Goal: Check status: Check status

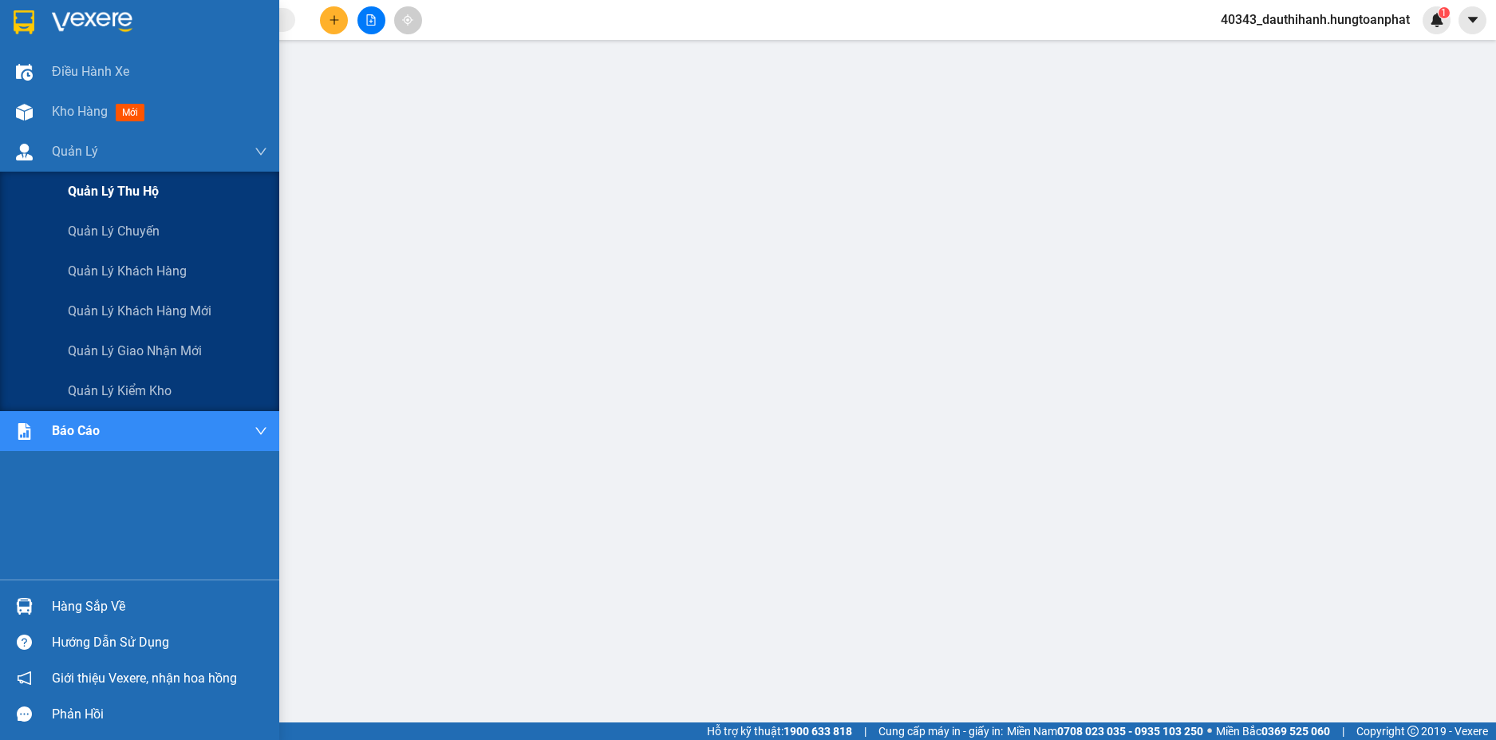
click at [108, 189] on span "Quản lý thu hộ" at bounding box center [113, 191] width 91 height 20
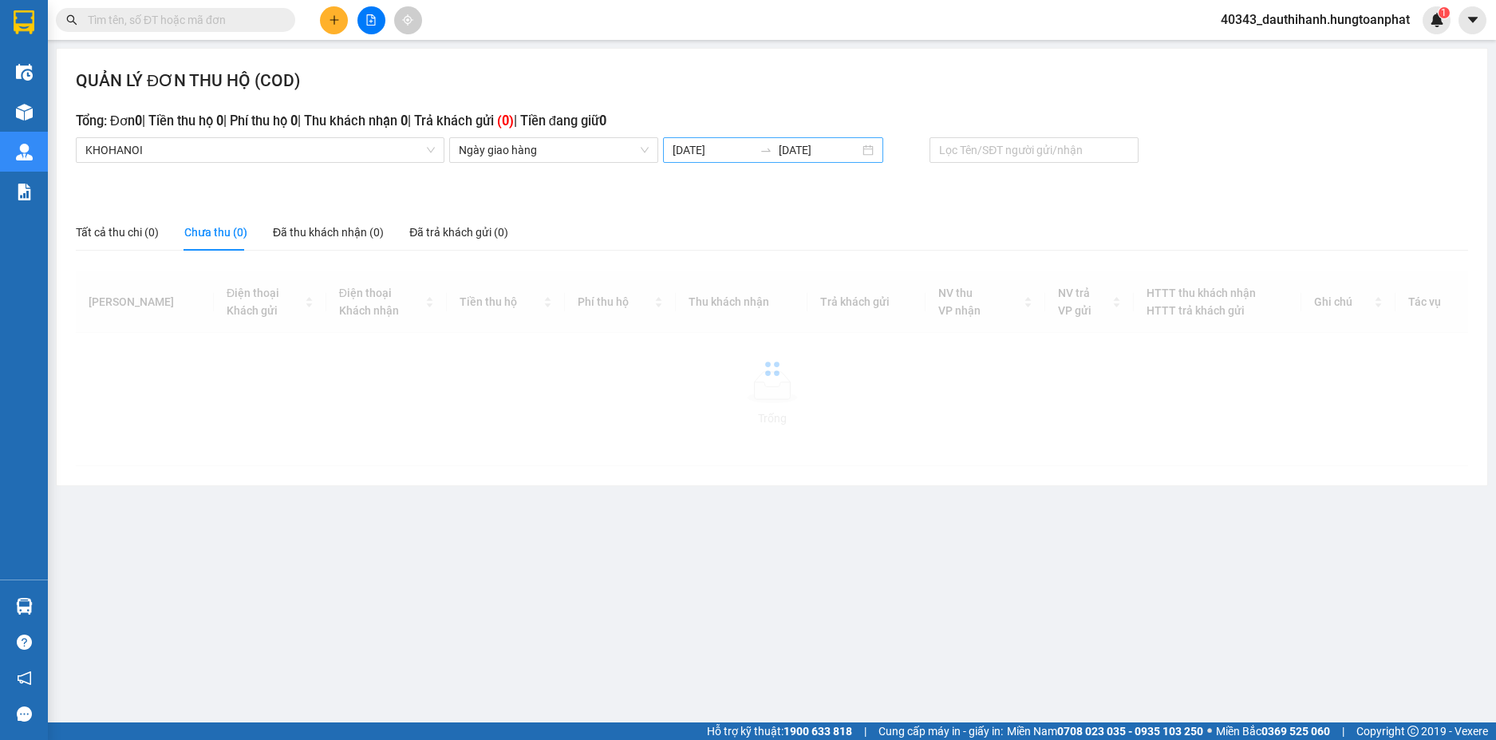
click at [702, 148] on input "[DATE]" at bounding box center [713, 150] width 81 height 18
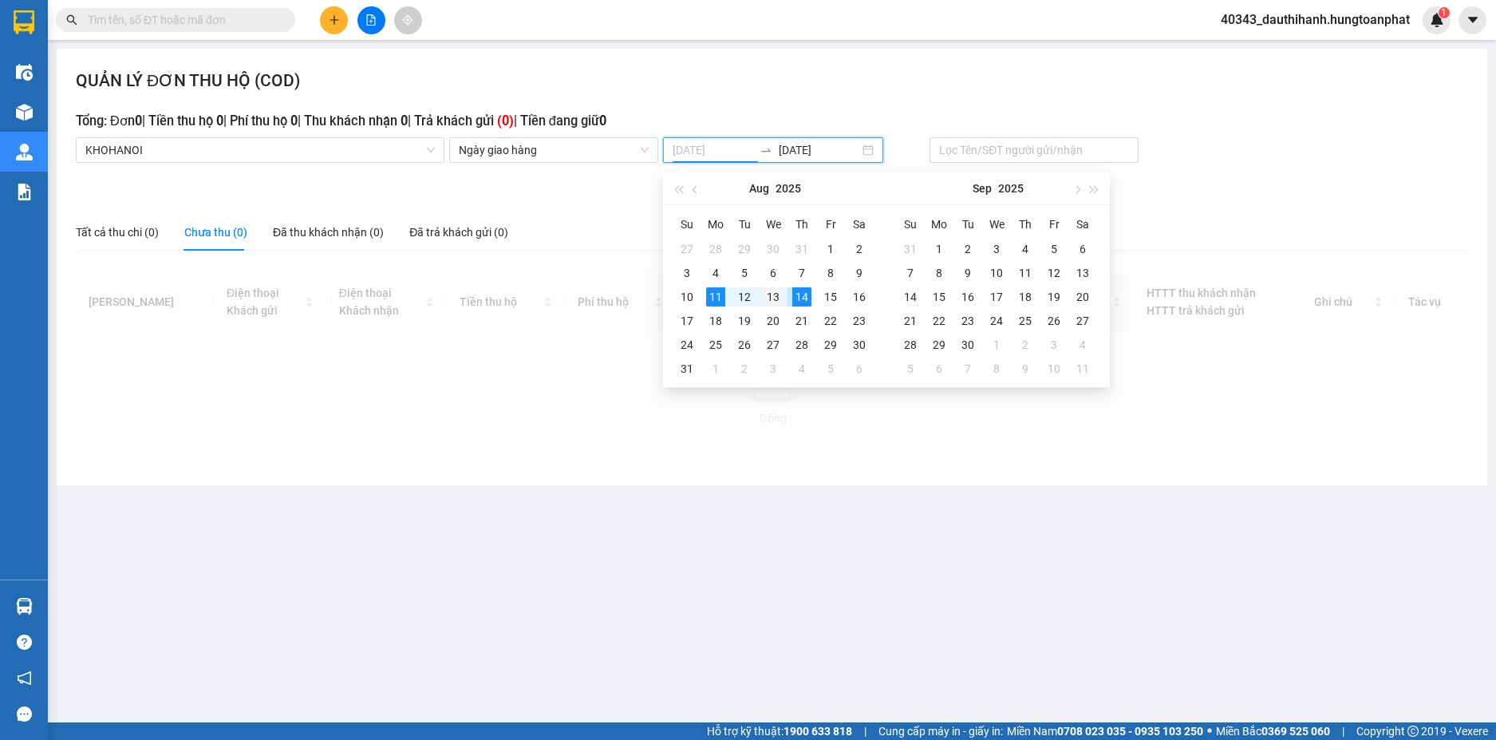
type input "[DATE]"
click at [773, 296] on div "13" at bounding box center [773, 296] width 19 height 19
type input "[DATE]"
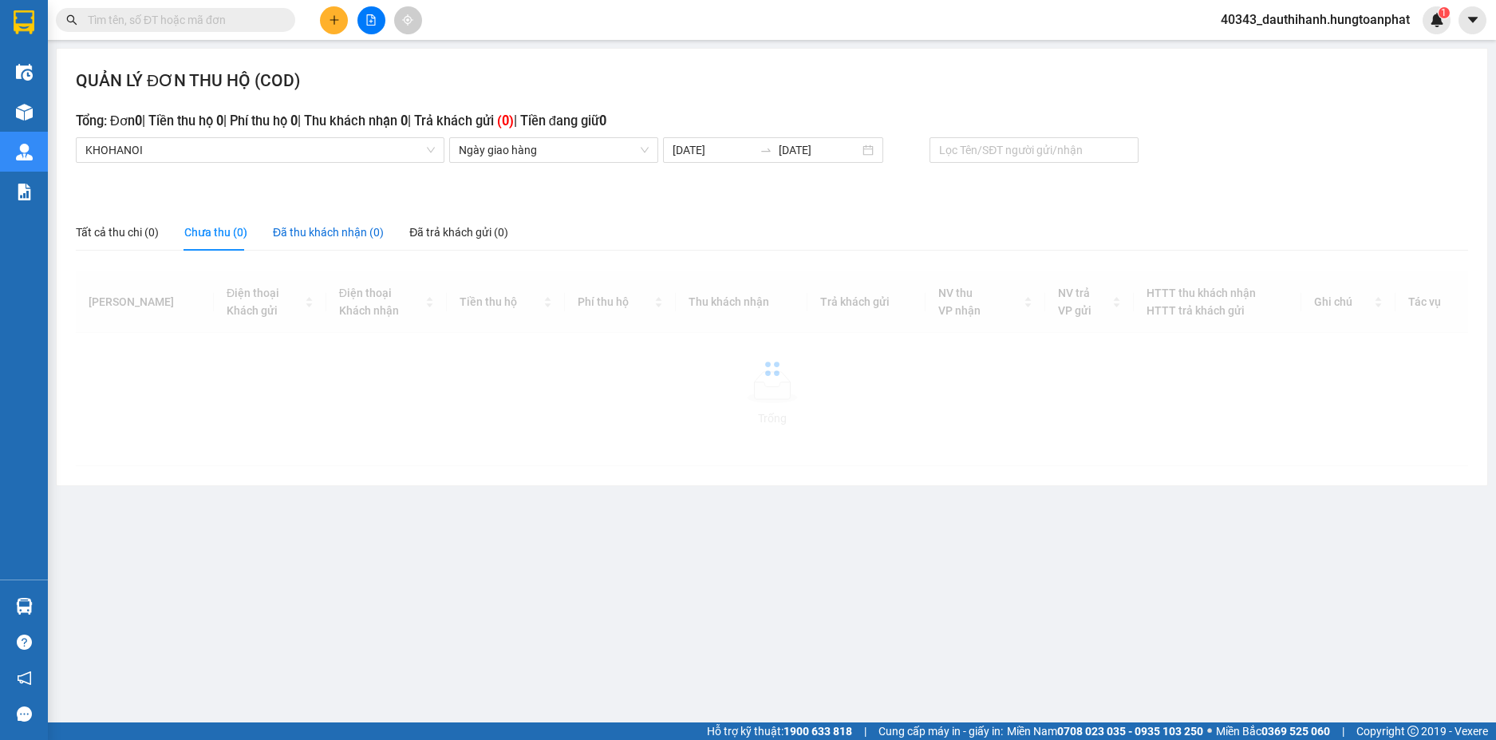
click at [346, 231] on div "Đã thu khách nhận (0)" at bounding box center [328, 232] width 111 height 18
click at [220, 230] on div "Chưa thu (0)" at bounding box center [215, 232] width 63 height 18
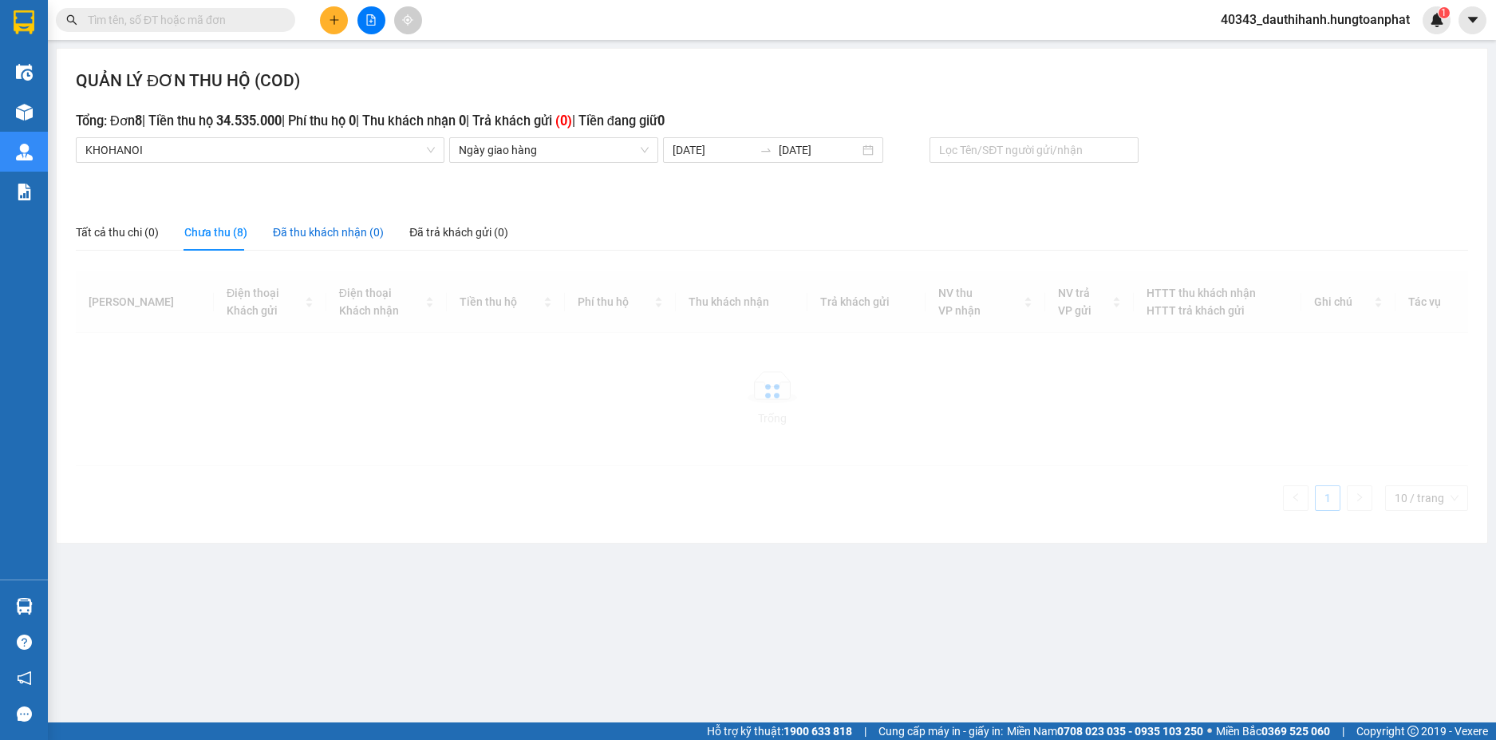
click at [294, 231] on div "Đã thu khách nhận (0)" at bounding box center [328, 232] width 111 height 18
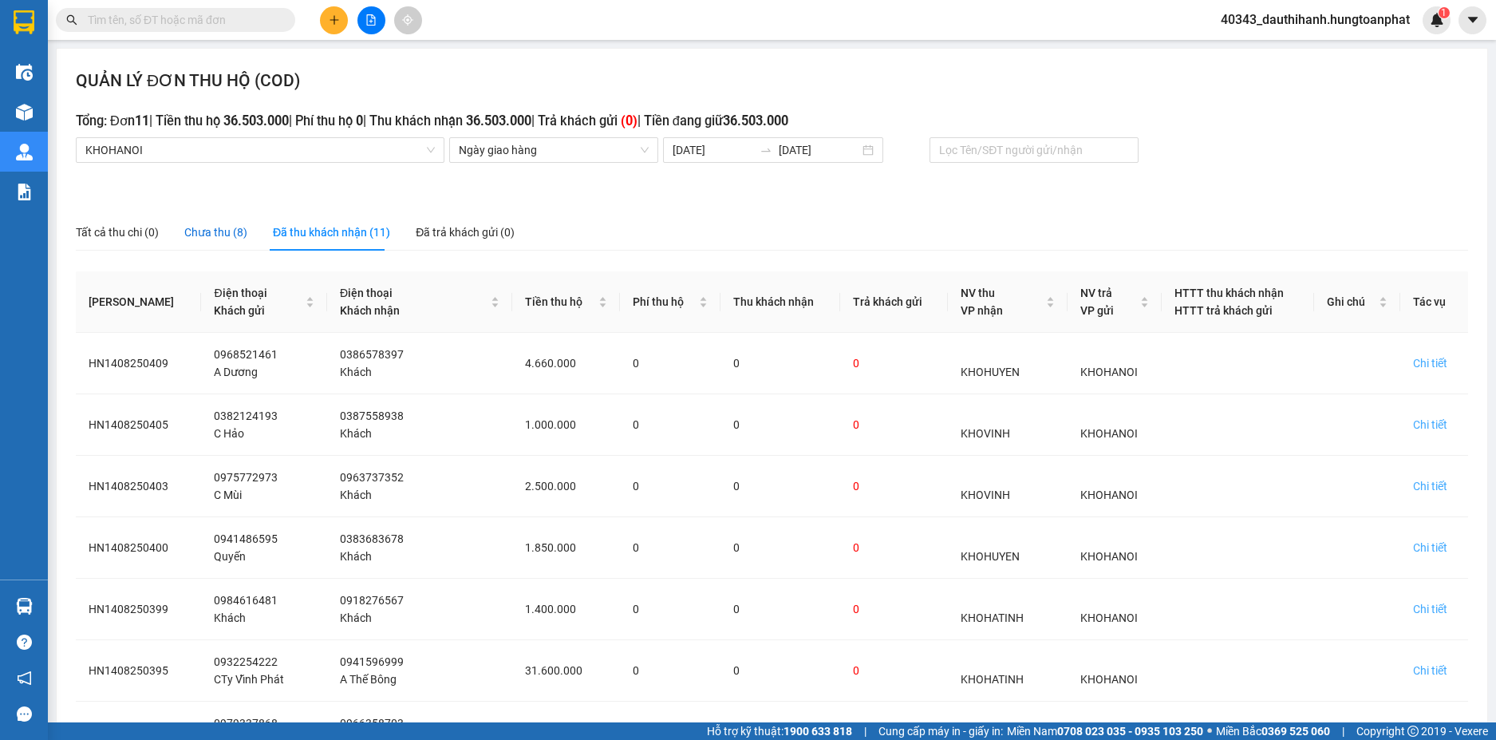
click at [227, 233] on div "Chưa thu (8)" at bounding box center [215, 232] width 63 height 18
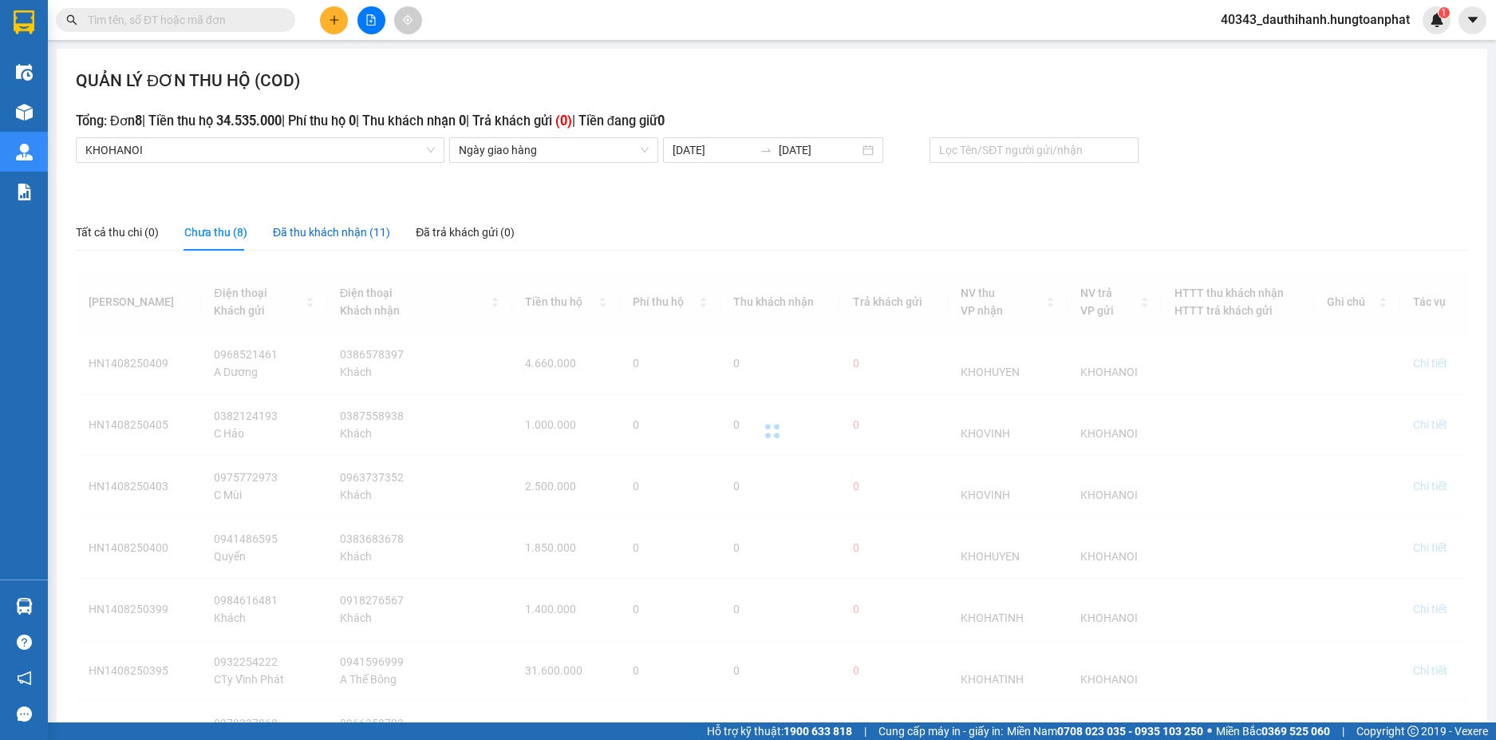
click at [300, 229] on div "Đã thu khách nhận (11)" at bounding box center [331, 232] width 117 height 18
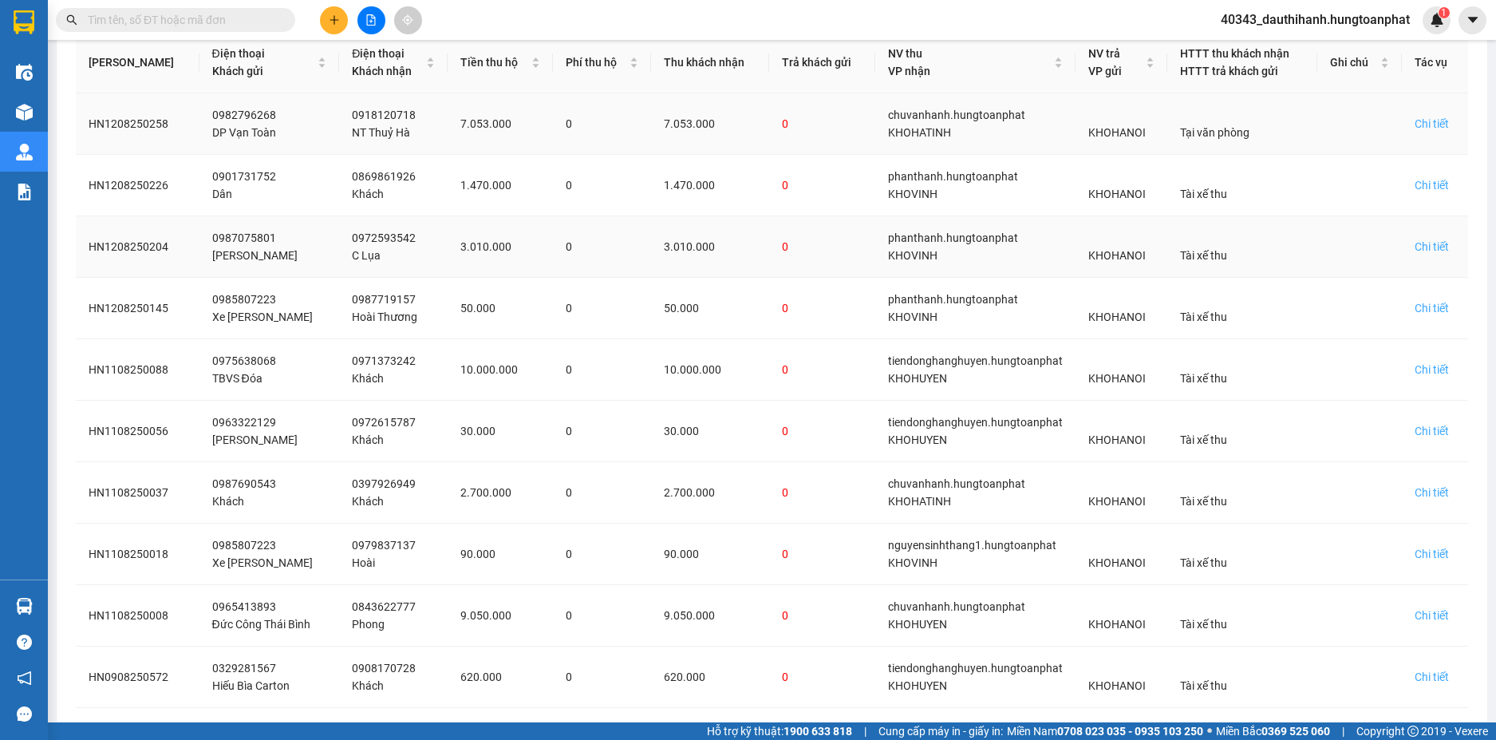
scroll to position [310, 0]
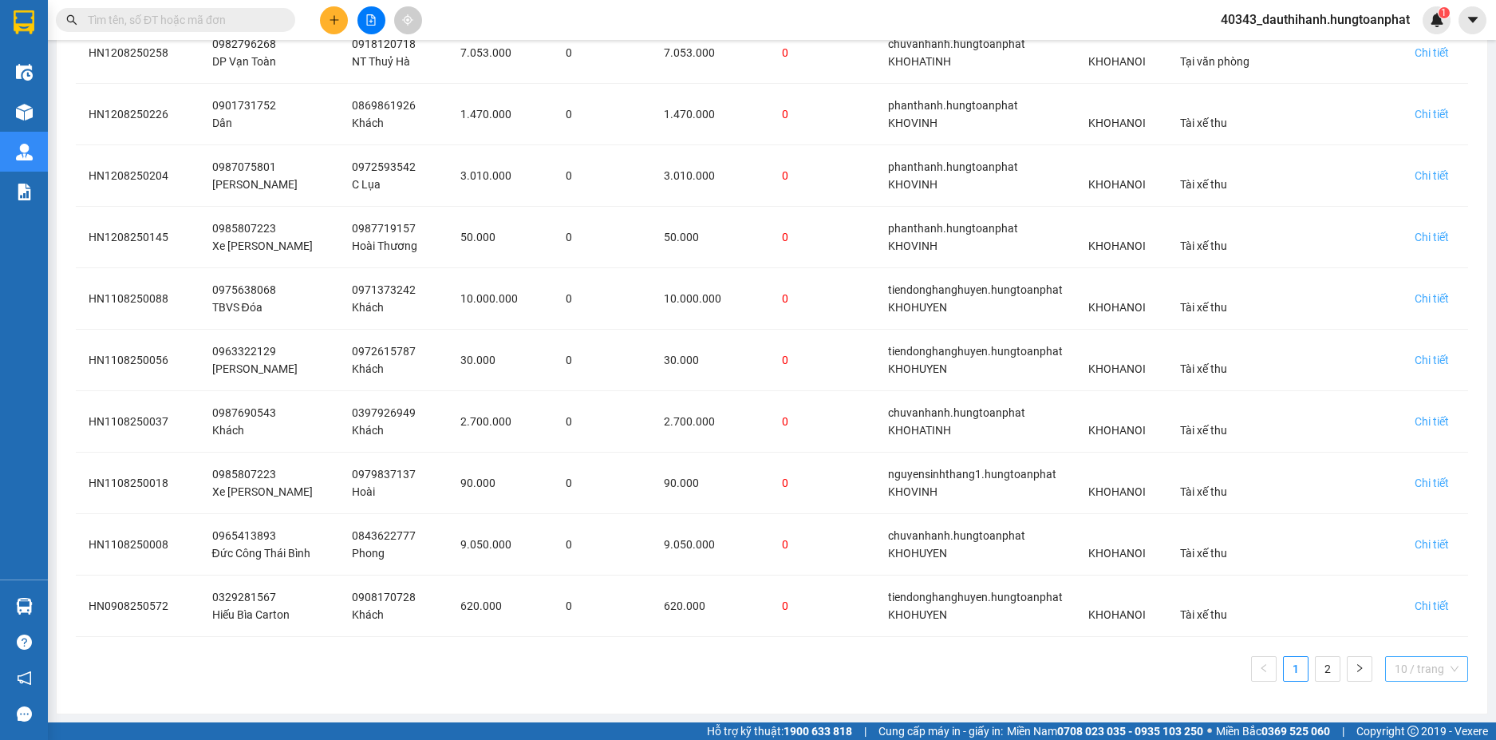
click at [1427, 658] on span "10 / trang" at bounding box center [1427, 669] width 64 height 24
click at [1395, 637] on div "100 / trang" at bounding box center [1426, 637] width 63 height 18
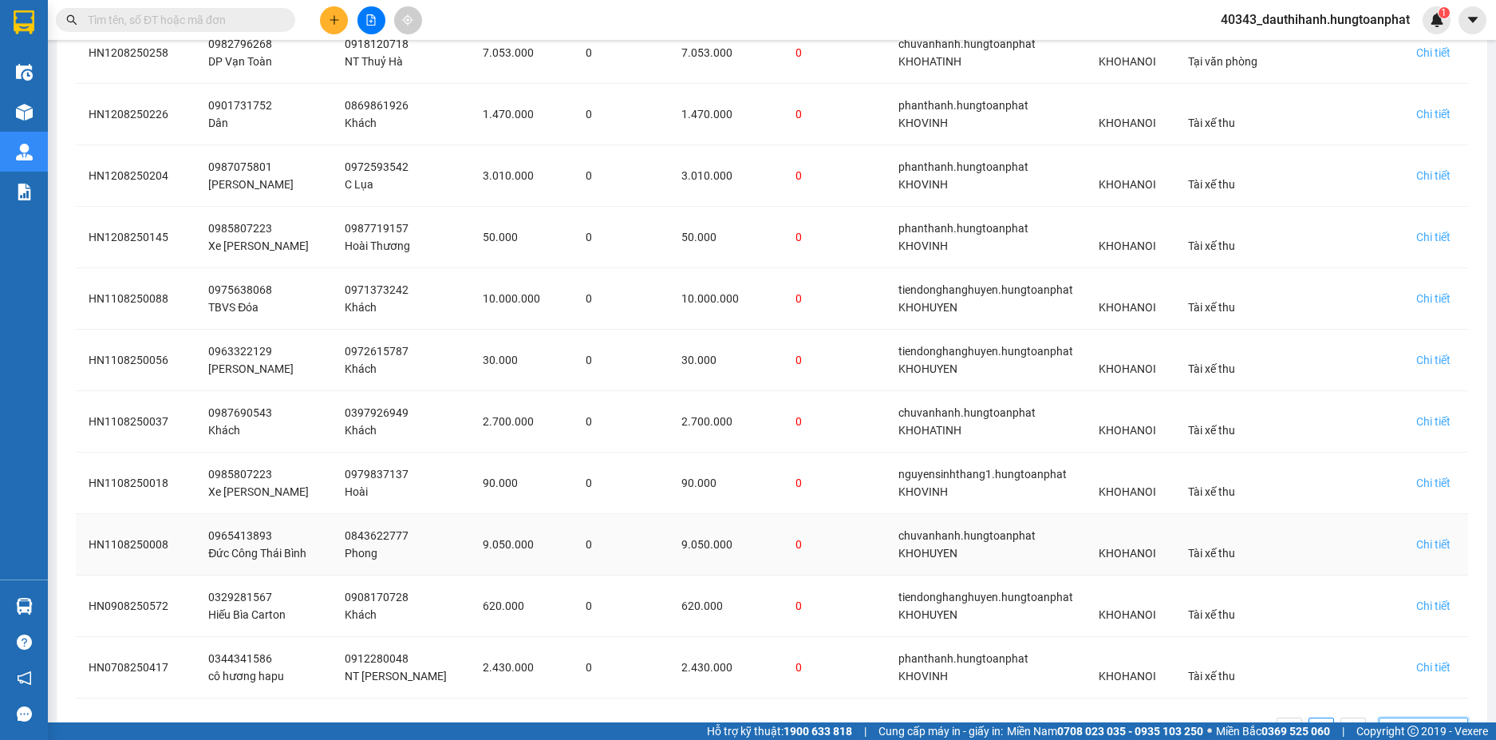
scroll to position [372, 0]
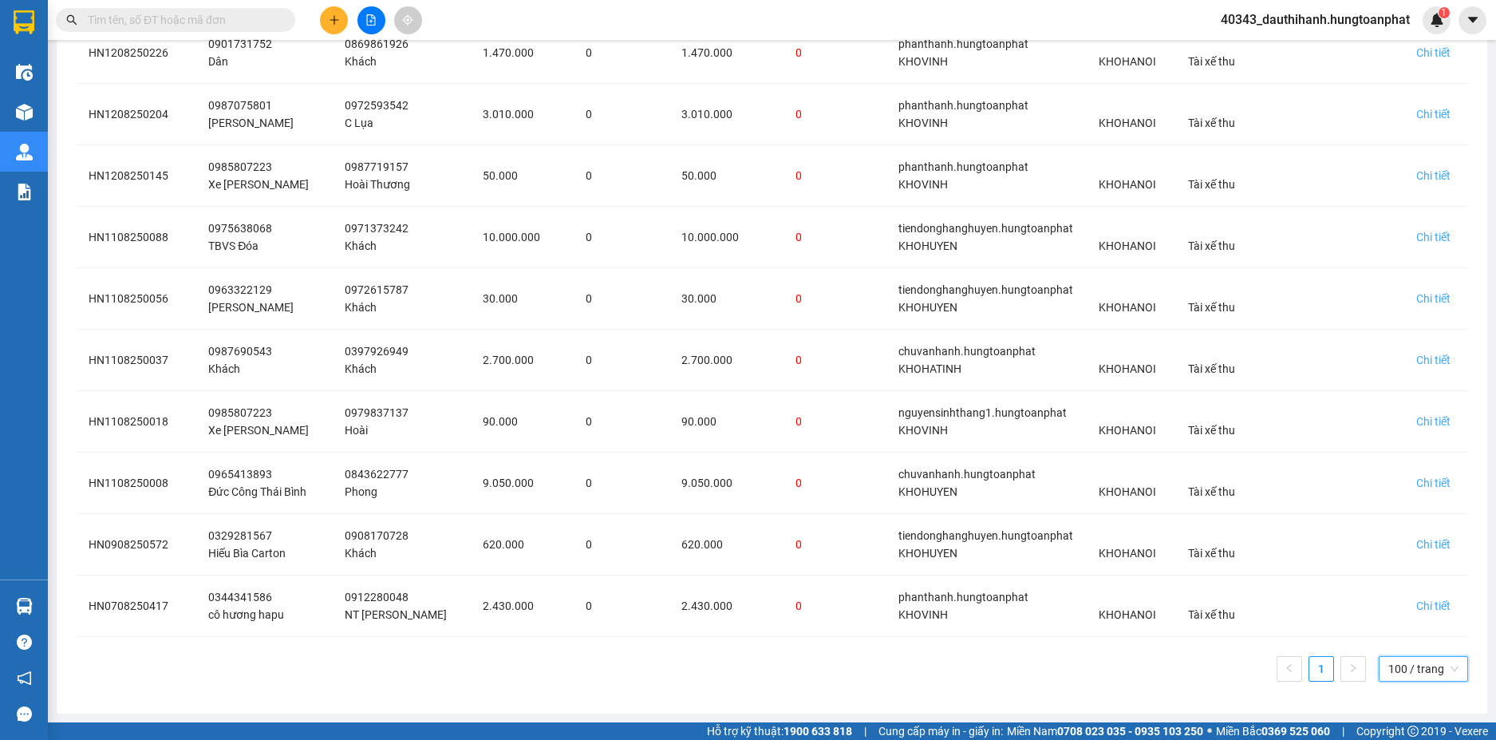
click at [243, 15] on input "text" at bounding box center [182, 20] width 188 height 18
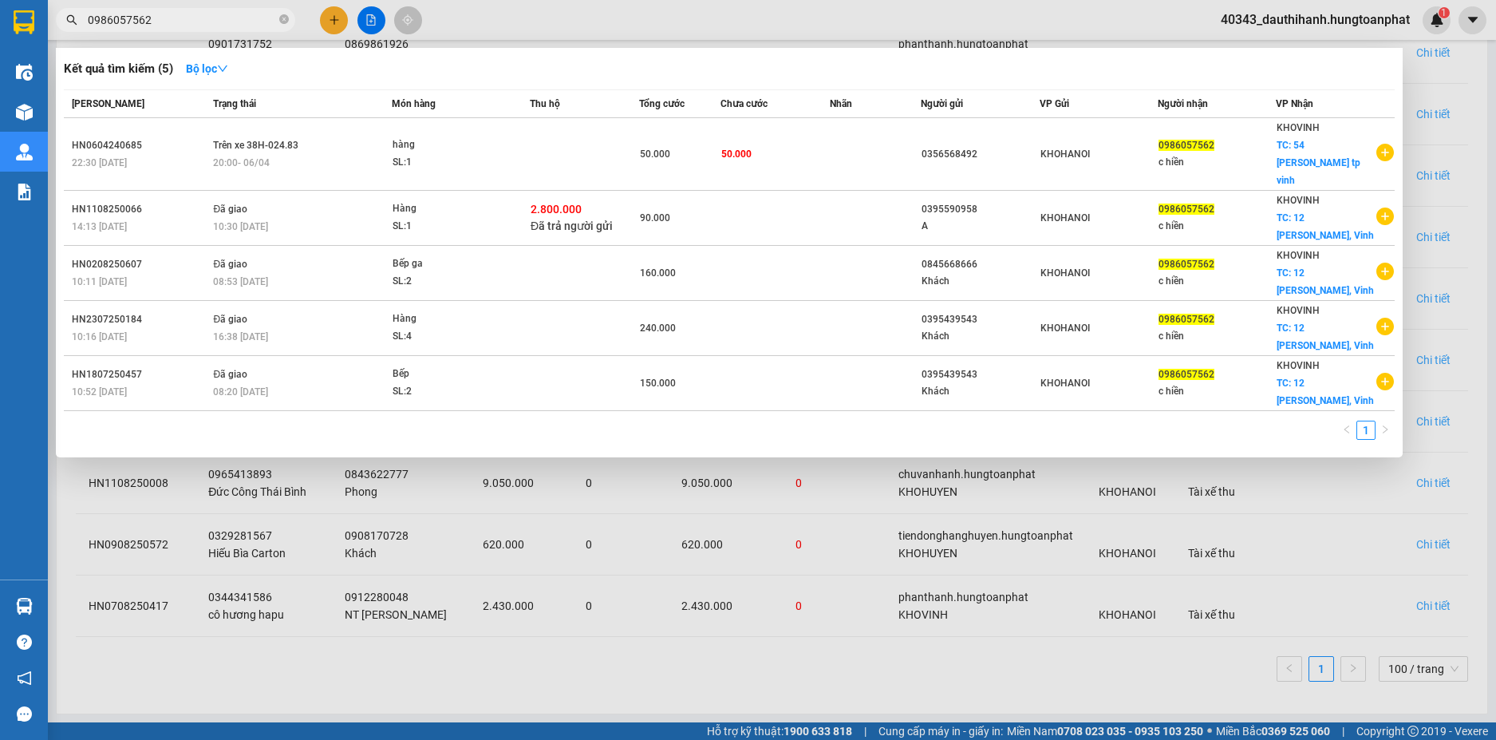
type input "0986057562"
click at [1461, 139] on div at bounding box center [748, 370] width 1496 height 740
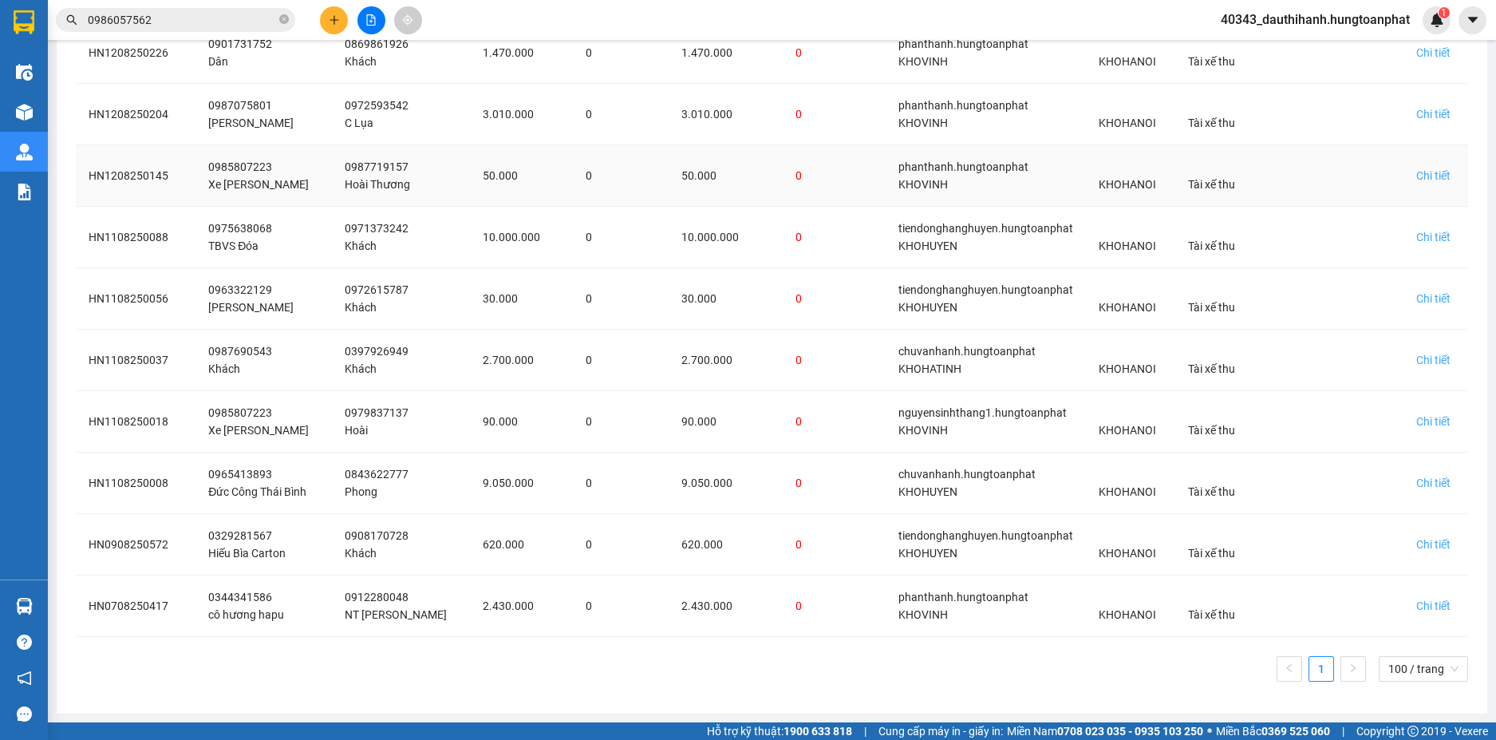
scroll to position [0, 0]
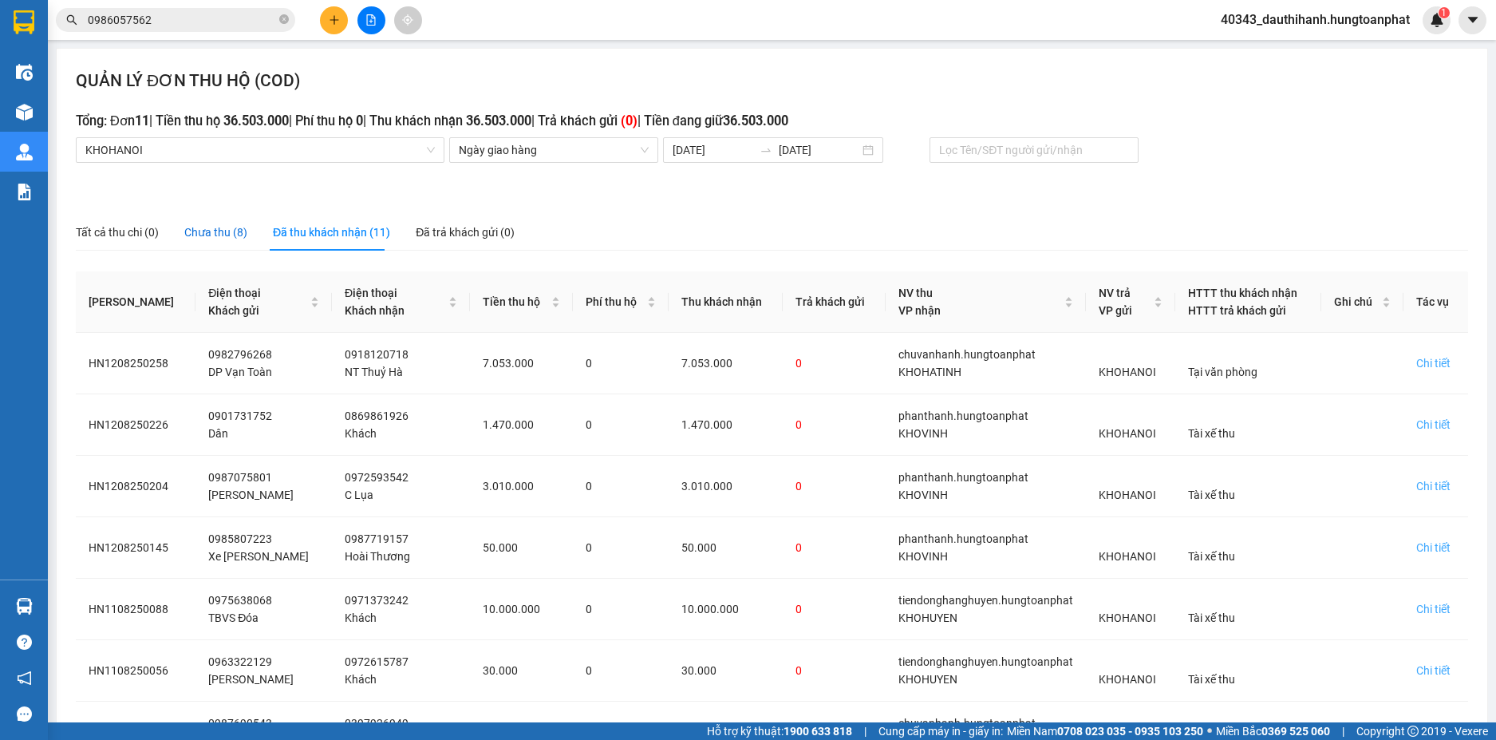
click at [223, 236] on div "Chưa thu (8)" at bounding box center [215, 232] width 63 height 18
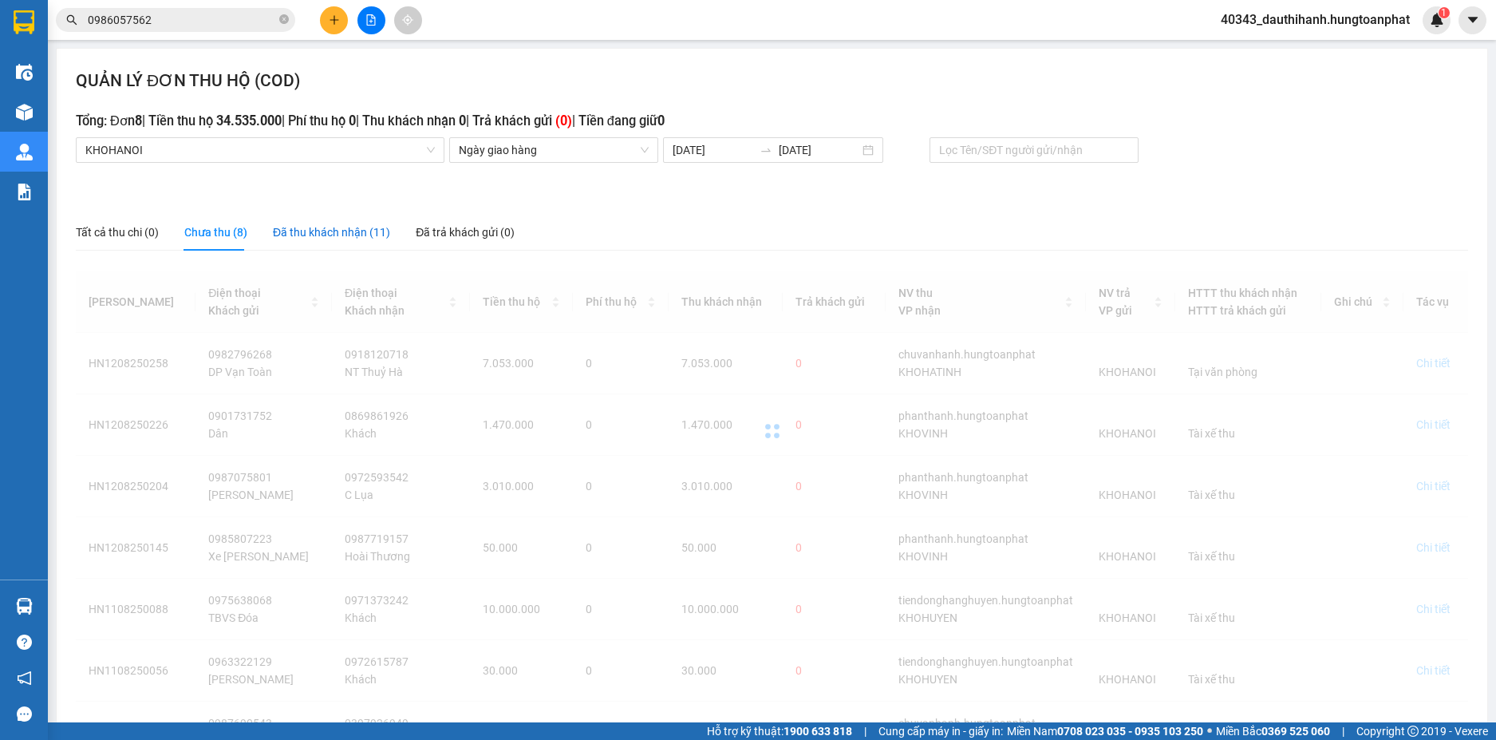
click at [320, 230] on div "Đã thu khách nhận (11)" at bounding box center [331, 232] width 117 height 18
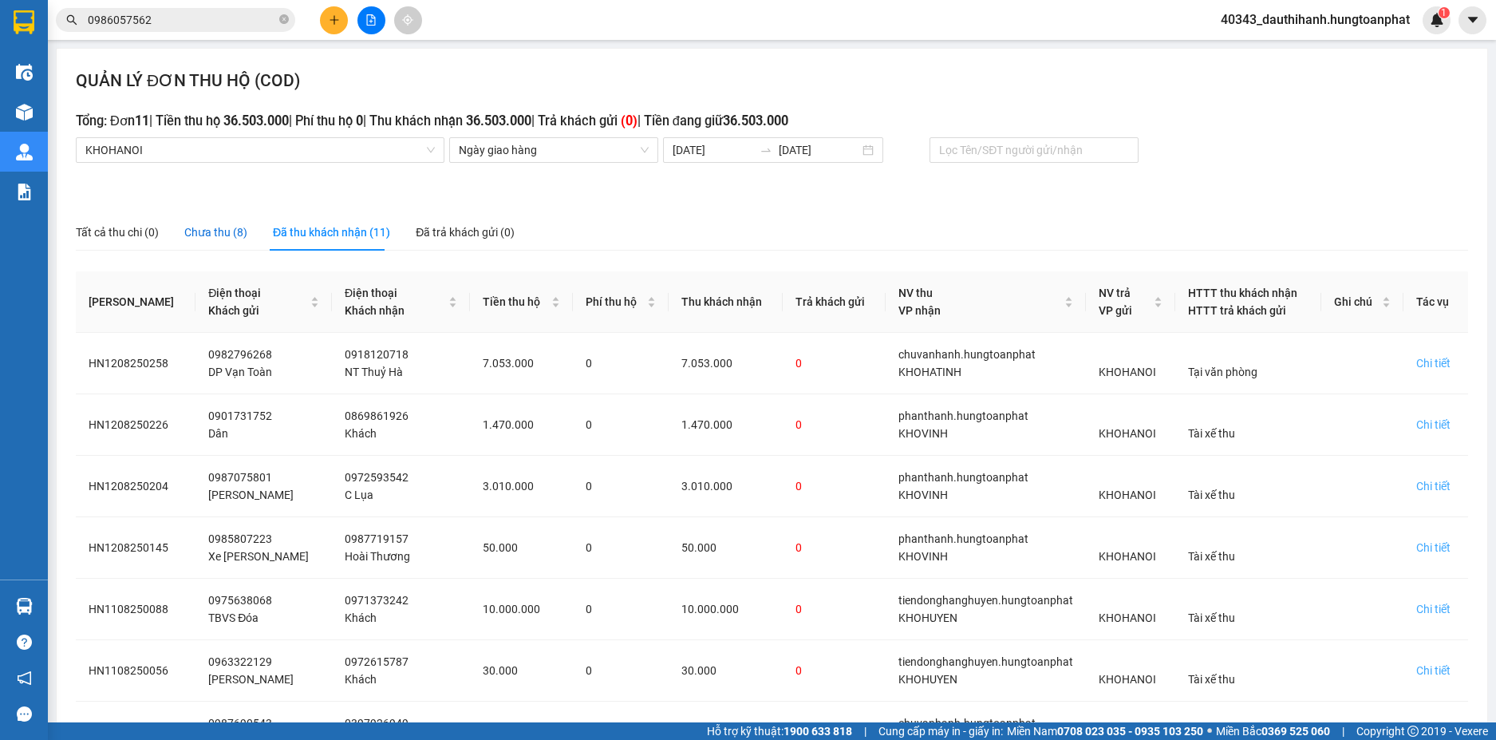
click at [224, 235] on div "Chưa thu (8)" at bounding box center [215, 232] width 63 height 18
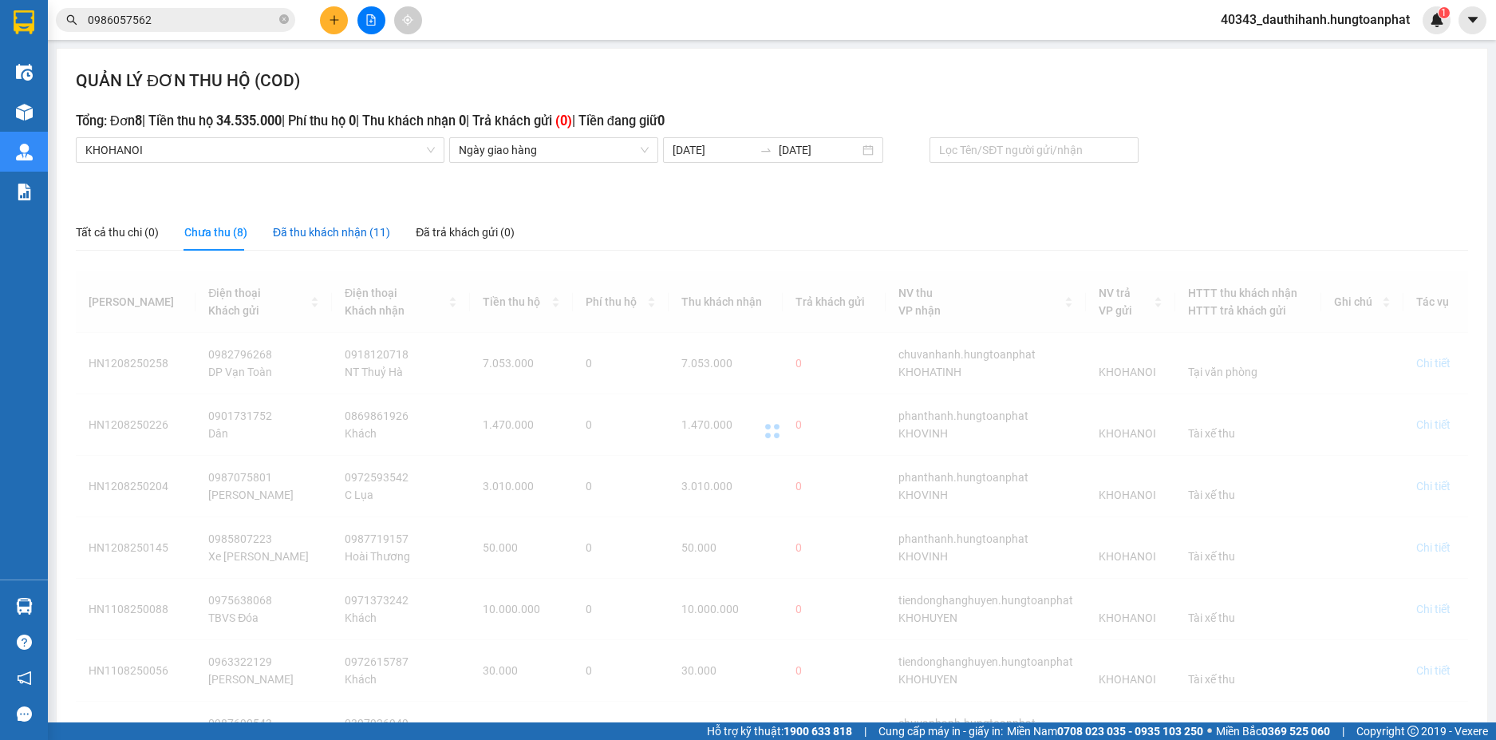
click at [302, 235] on div "Đã thu khách nhận (11)" at bounding box center [331, 232] width 117 height 18
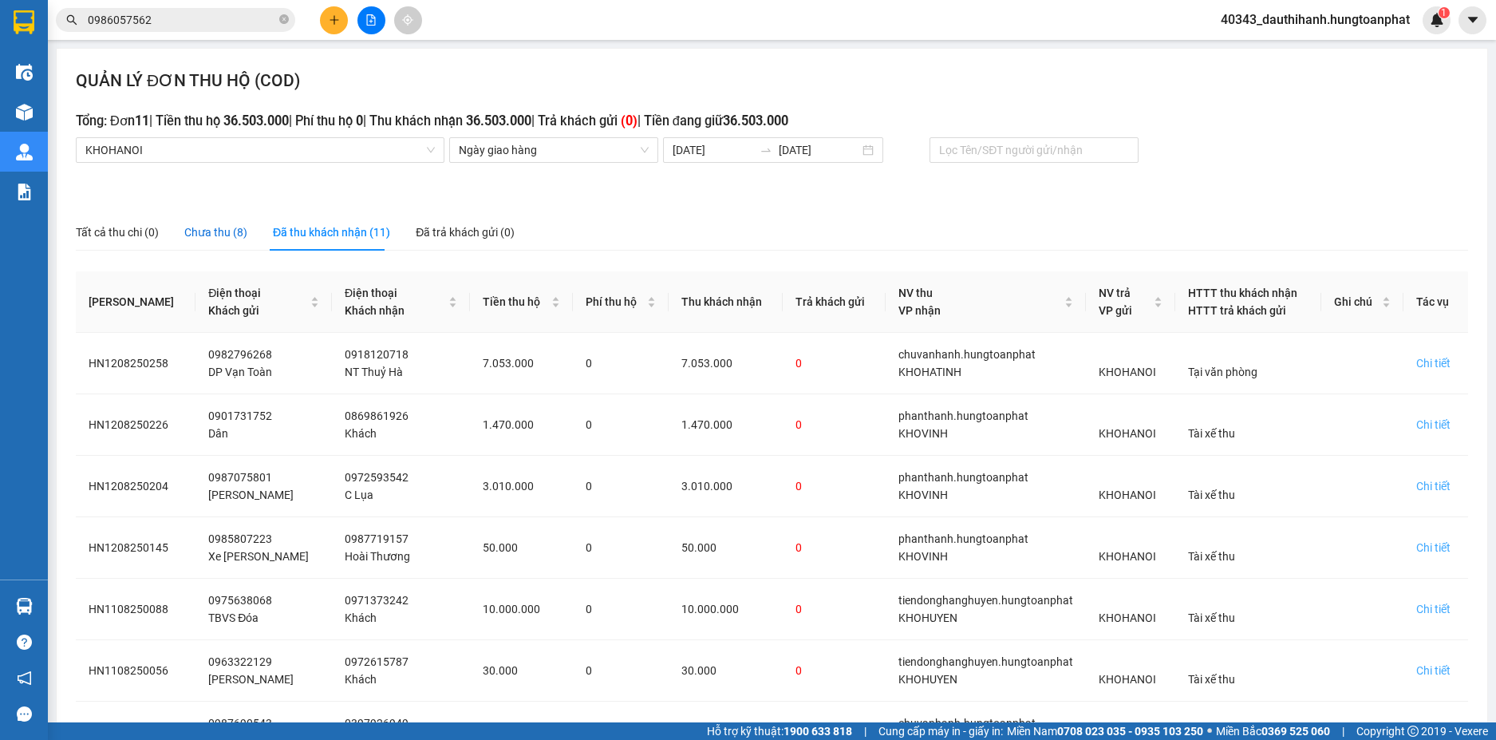
click at [221, 228] on div "Chưa thu (8)" at bounding box center [215, 232] width 63 height 18
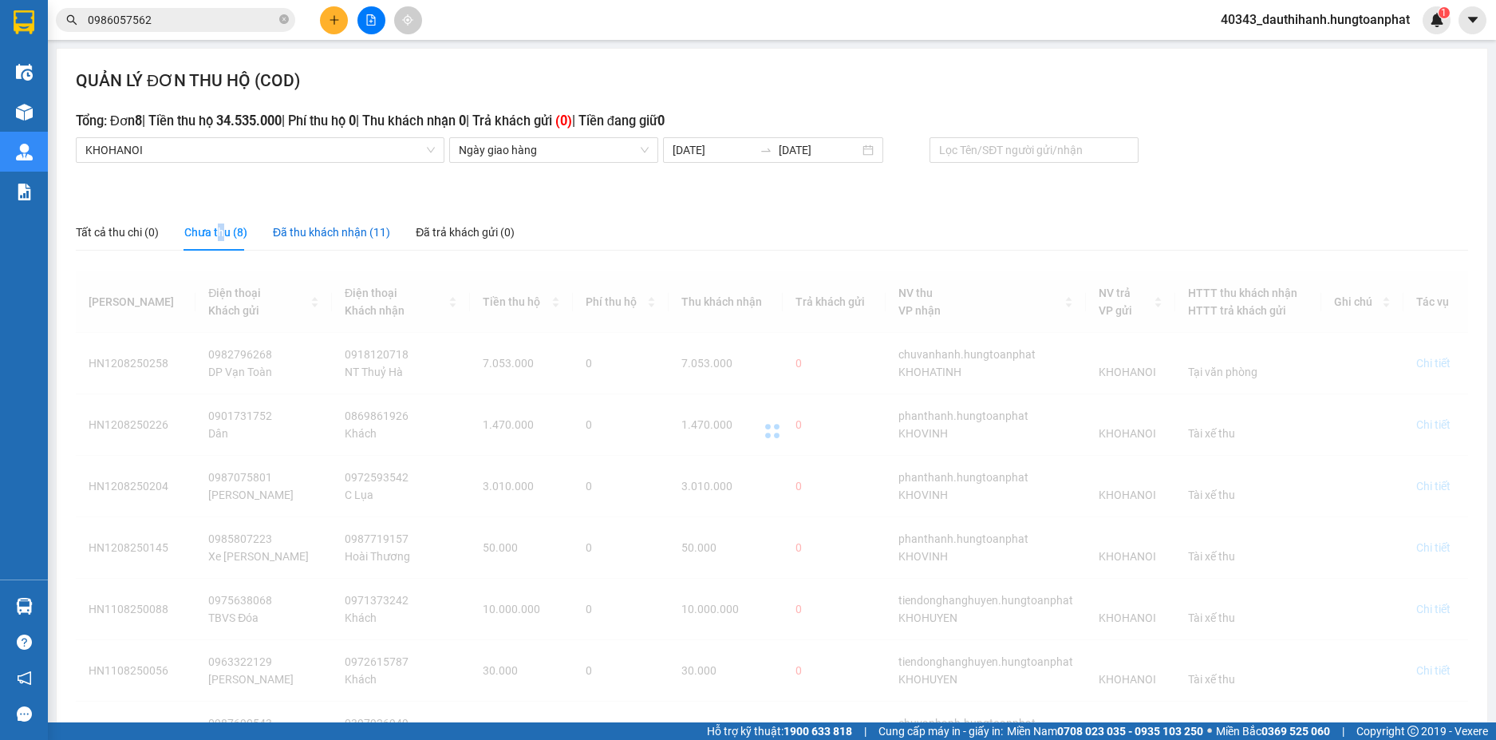
click at [315, 233] on div "Đã thu khách nhận (11)" at bounding box center [331, 232] width 117 height 18
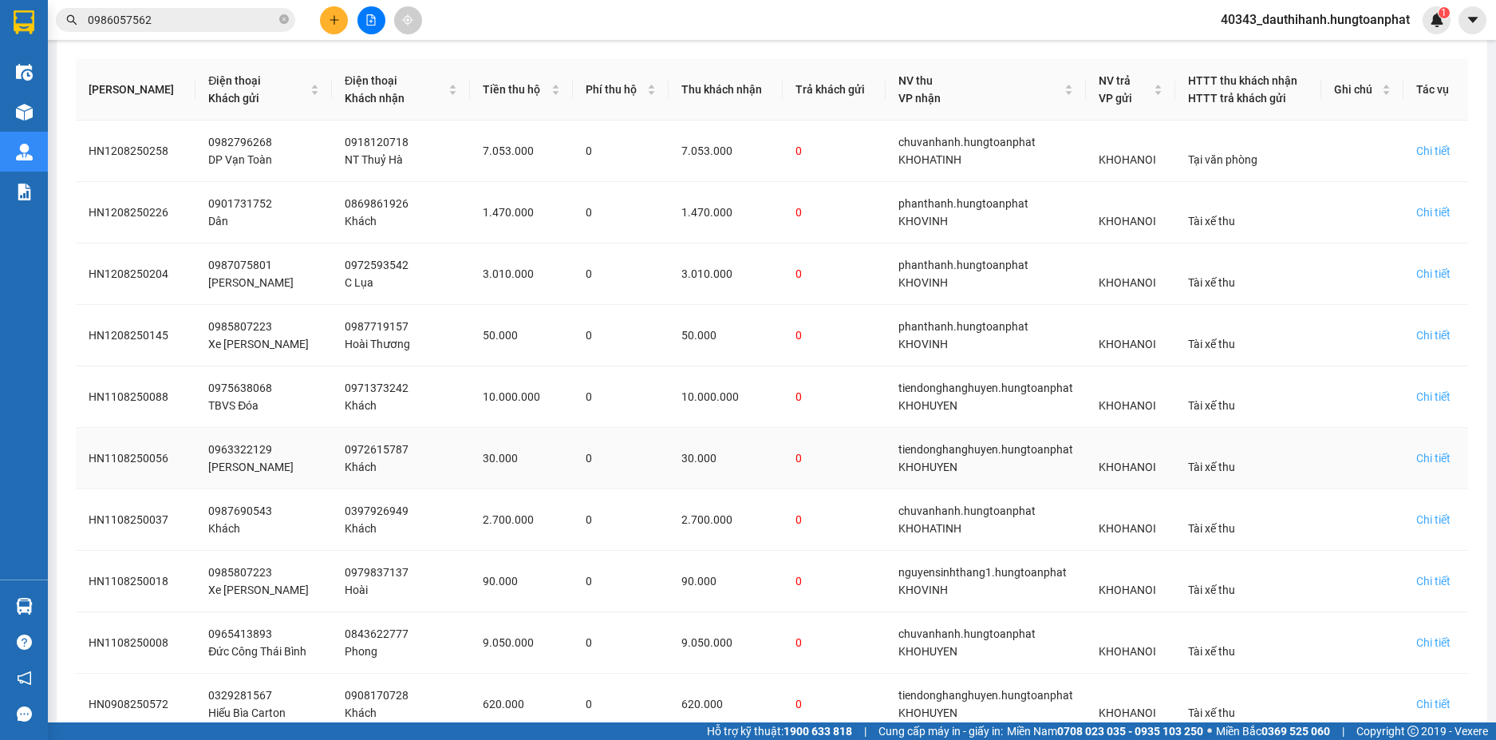
scroll to position [372, 0]
